Goal: Information Seeking & Learning: Check status

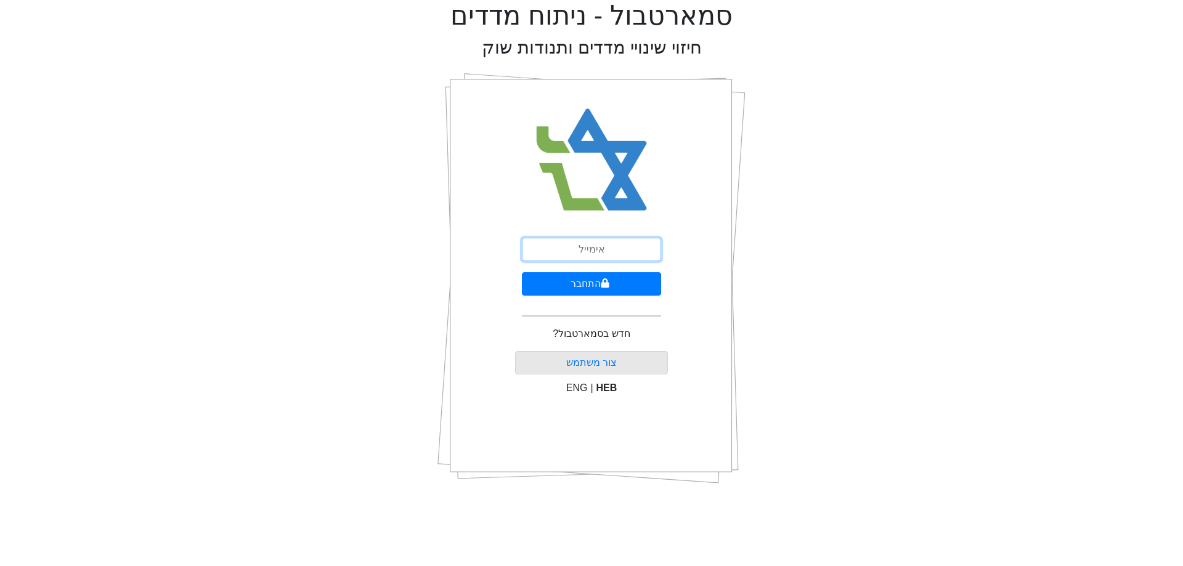
click at [587, 243] on input "email" at bounding box center [591, 249] width 139 height 23
type input "ט"
type input "[EMAIL_ADDRESS][DOMAIN_NAME]"
click at [630, 286] on button "התחבר" at bounding box center [591, 283] width 139 height 23
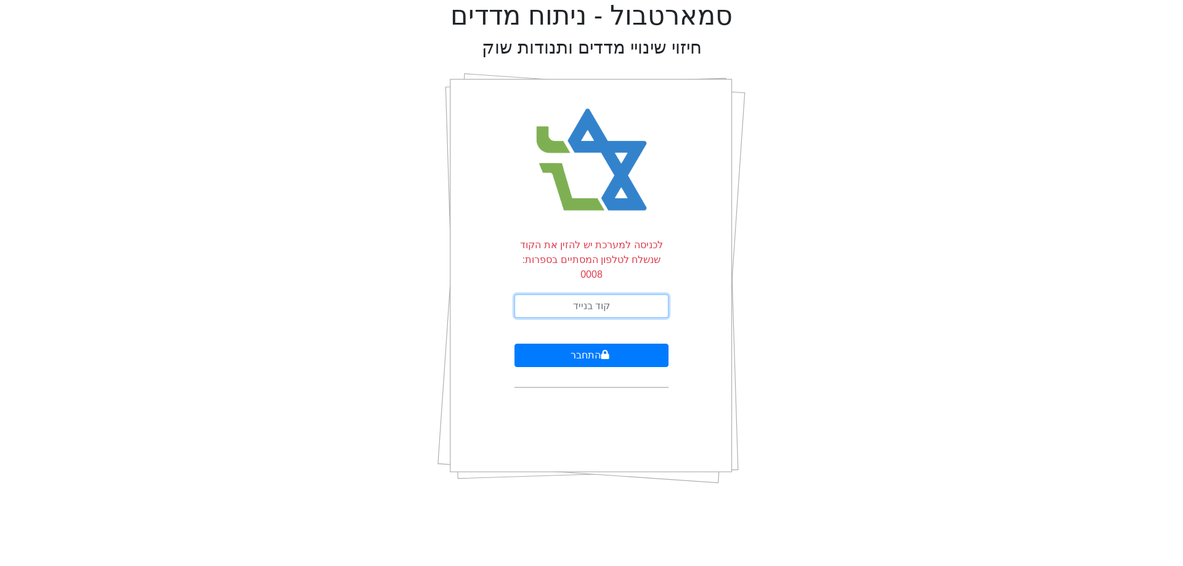
click at [630, 295] on input "text" at bounding box center [592, 306] width 154 height 23
type input "484944"
click at [515, 344] on button "התחבר" at bounding box center [592, 355] width 154 height 23
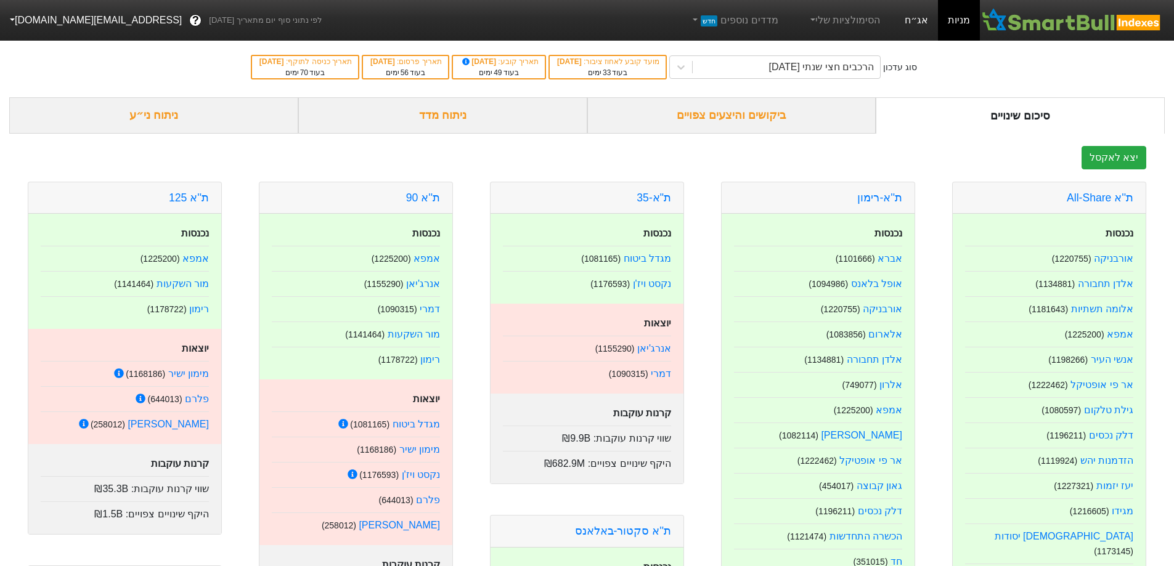
click at [911, 18] on link "אג״ח" at bounding box center [916, 20] width 43 height 41
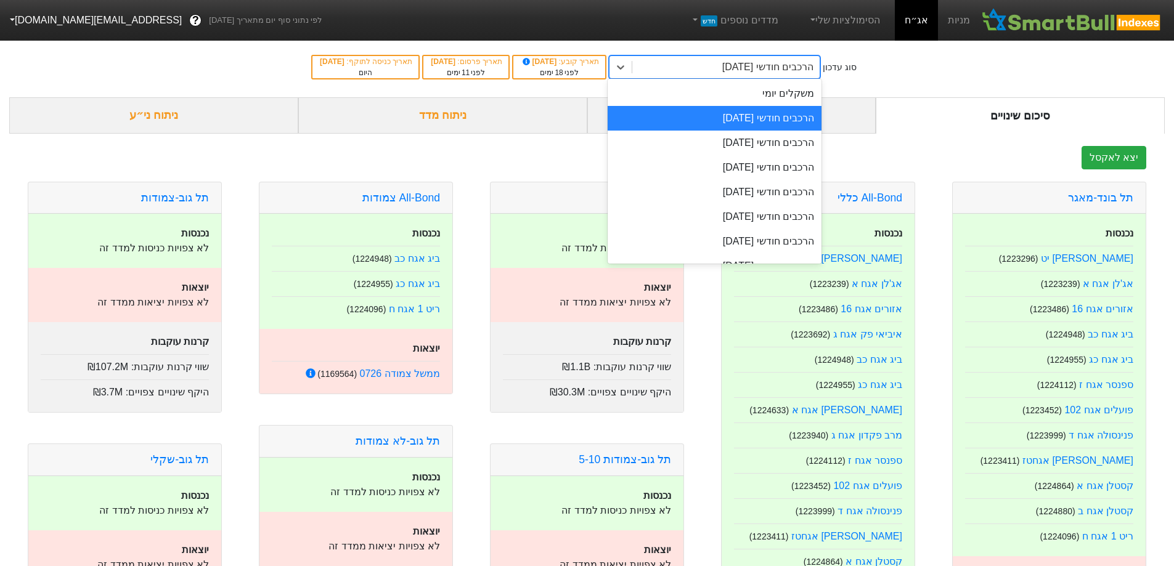
click at [770, 71] on div "הרכבים חודשי [DATE]" at bounding box center [767, 67] width 91 height 15
click at [790, 96] on div "משקלים יומי" at bounding box center [715, 93] width 214 height 25
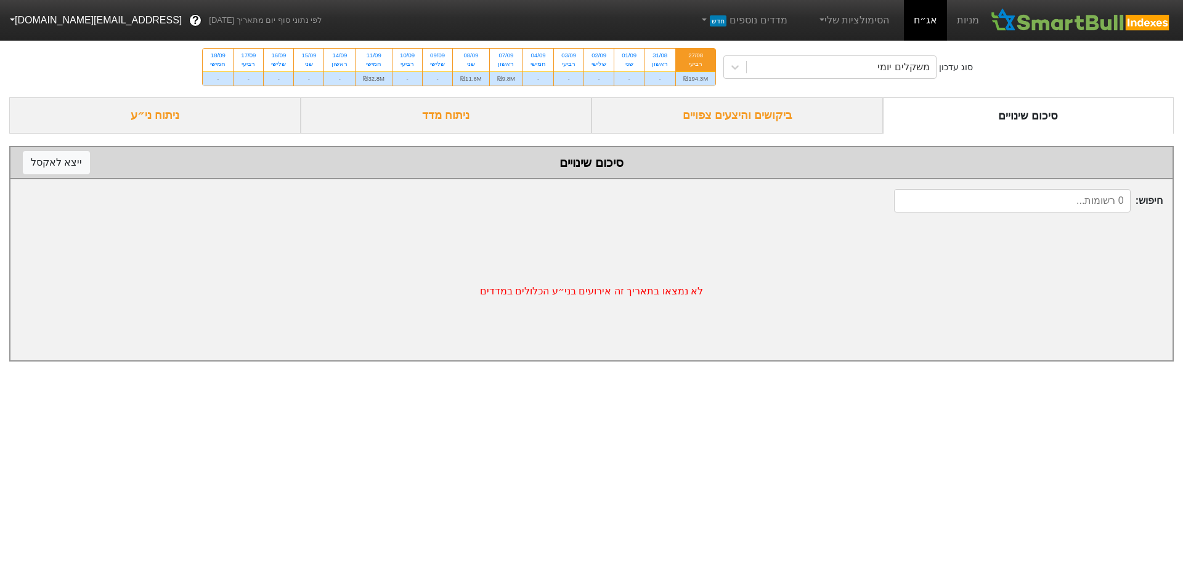
click at [736, 120] on div "ביקושים והיצעים צפויים" at bounding box center [737, 115] width 291 height 36
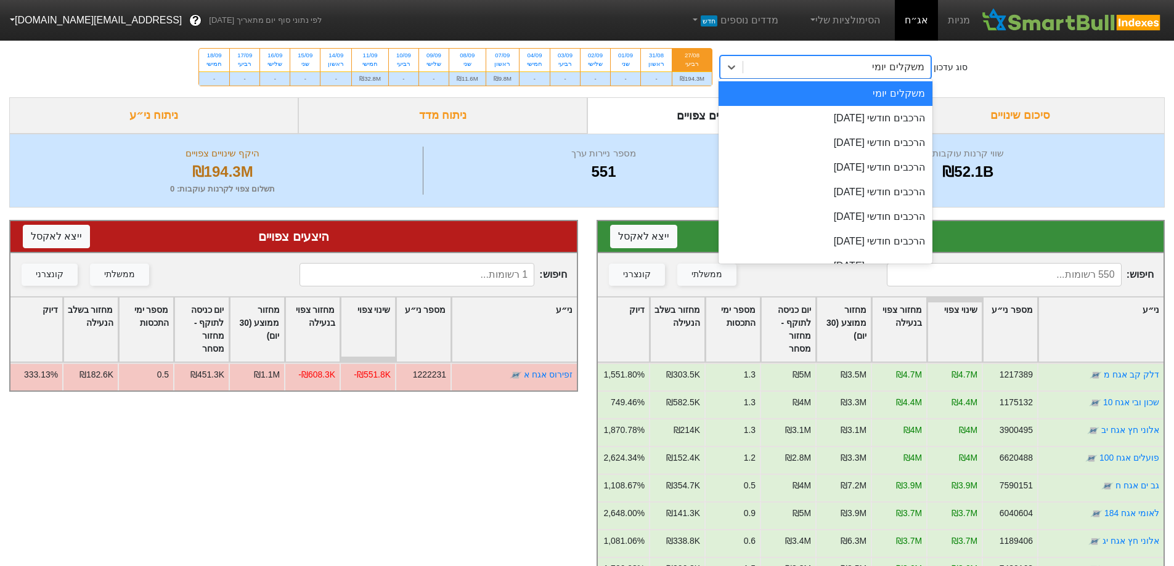
click at [887, 67] on div "משקלים יומי" at bounding box center [898, 67] width 52 height 15
click at [866, 120] on div "הרכבים חודשי [DATE]" at bounding box center [826, 118] width 214 height 25
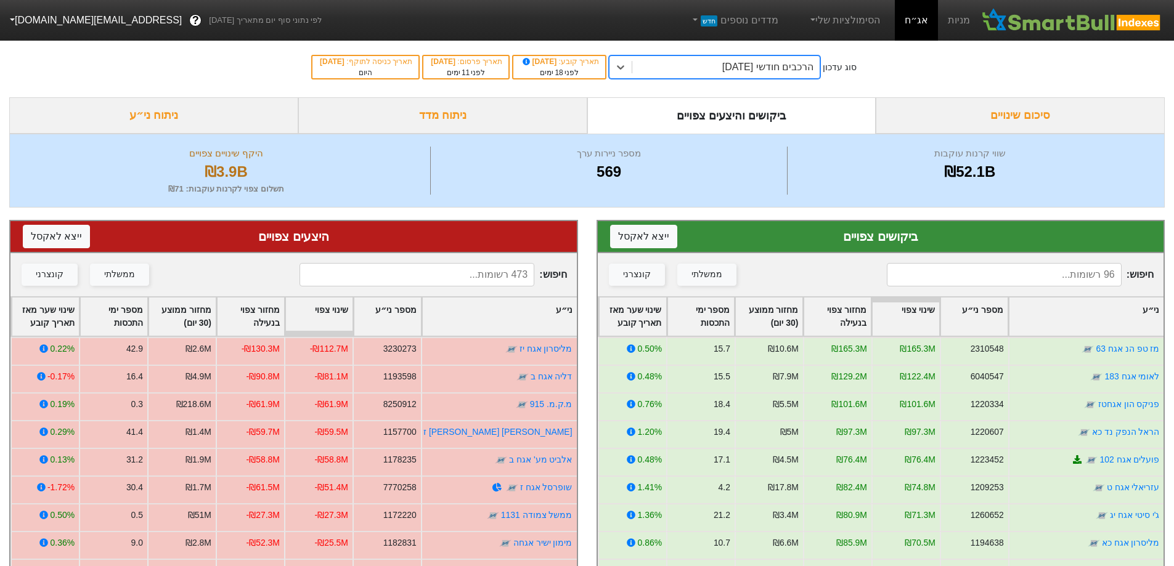
click at [739, 58] on div "הרכבים חודשי [DATE]" at bounding box center [725, 67] width 187 height 22
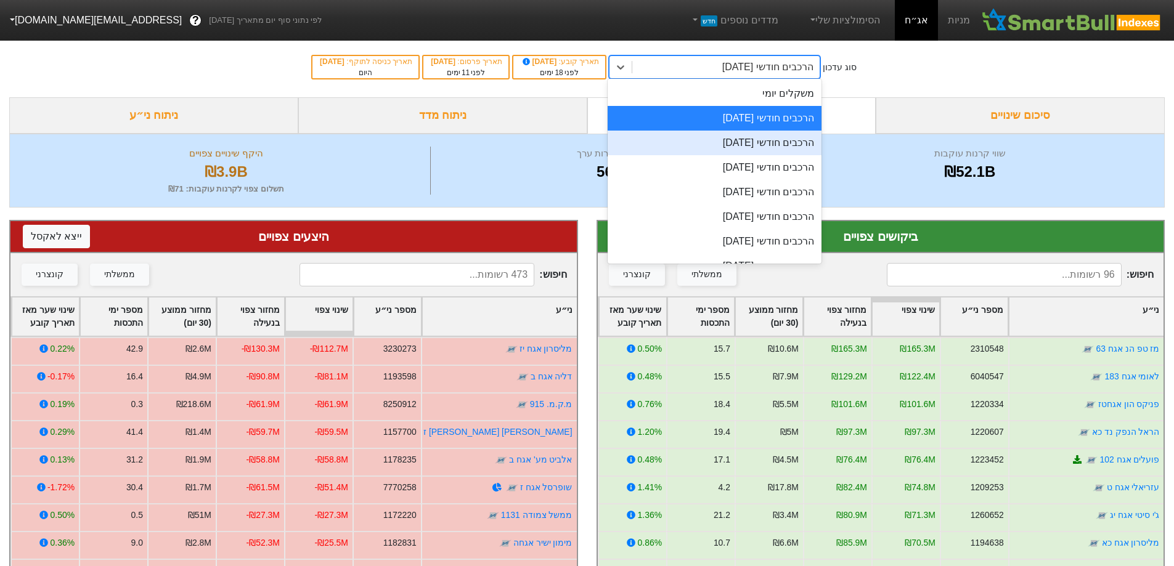
click at [773, 146] on div "הרכבים חודשי [DATE]" at bounding box center [715, 143] width 214 height 25
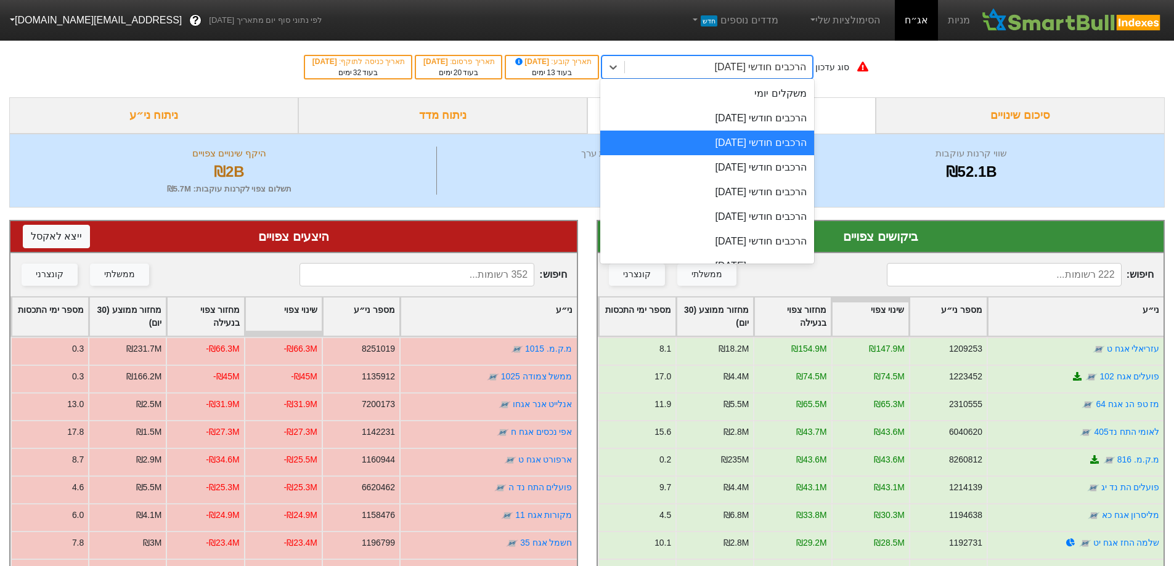
click at [784, 79] on div "option הרכבים חודשי [DATE], selected. option הרכבים חודשי [DATE] focused, 3 of …" at bounding box center [707, 66] width 214 height 23
click at [774, 166] on div "הרכבים חודשי [DATE]" at bounding box center [707, 167] width 214 height 25
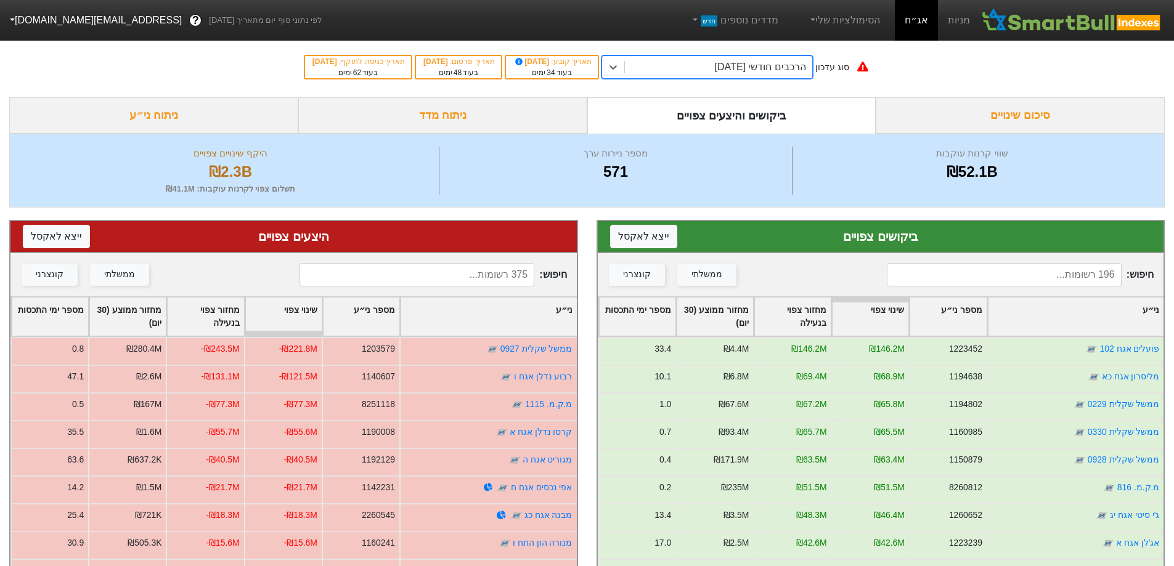
click at [792, 63] on div "הרכבים חודשי [DATE]" at bounding box center [760, 67] width 91 height 15
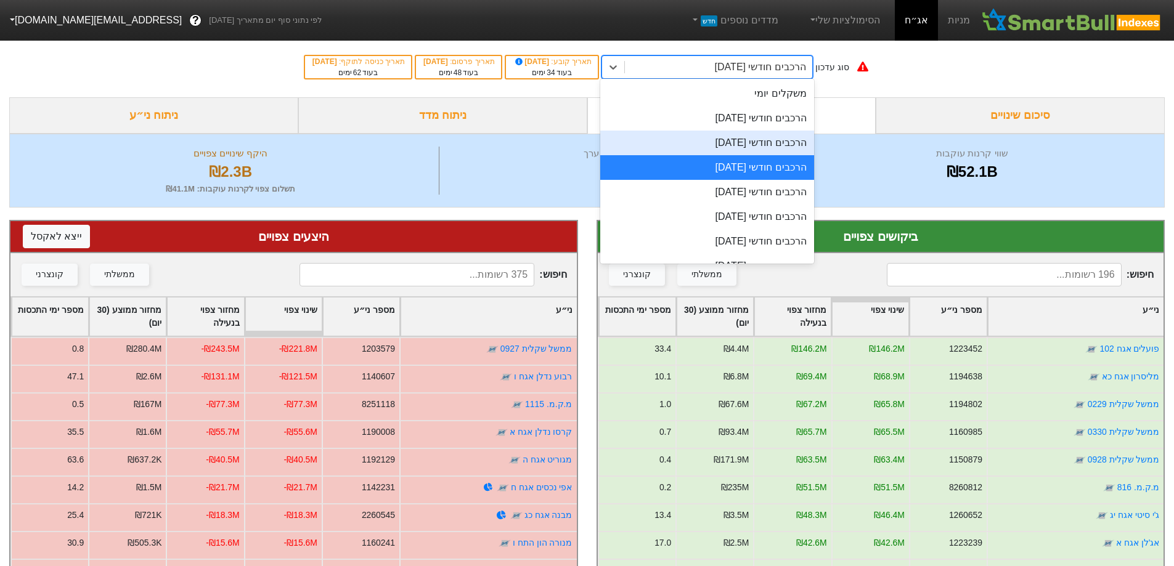
click at [730, 139] on div "הרכבים חודשי [DATE]" at bounding box center [707, 143] width 214 height 25
